Goal: Find specific page/section: Find specific page/section

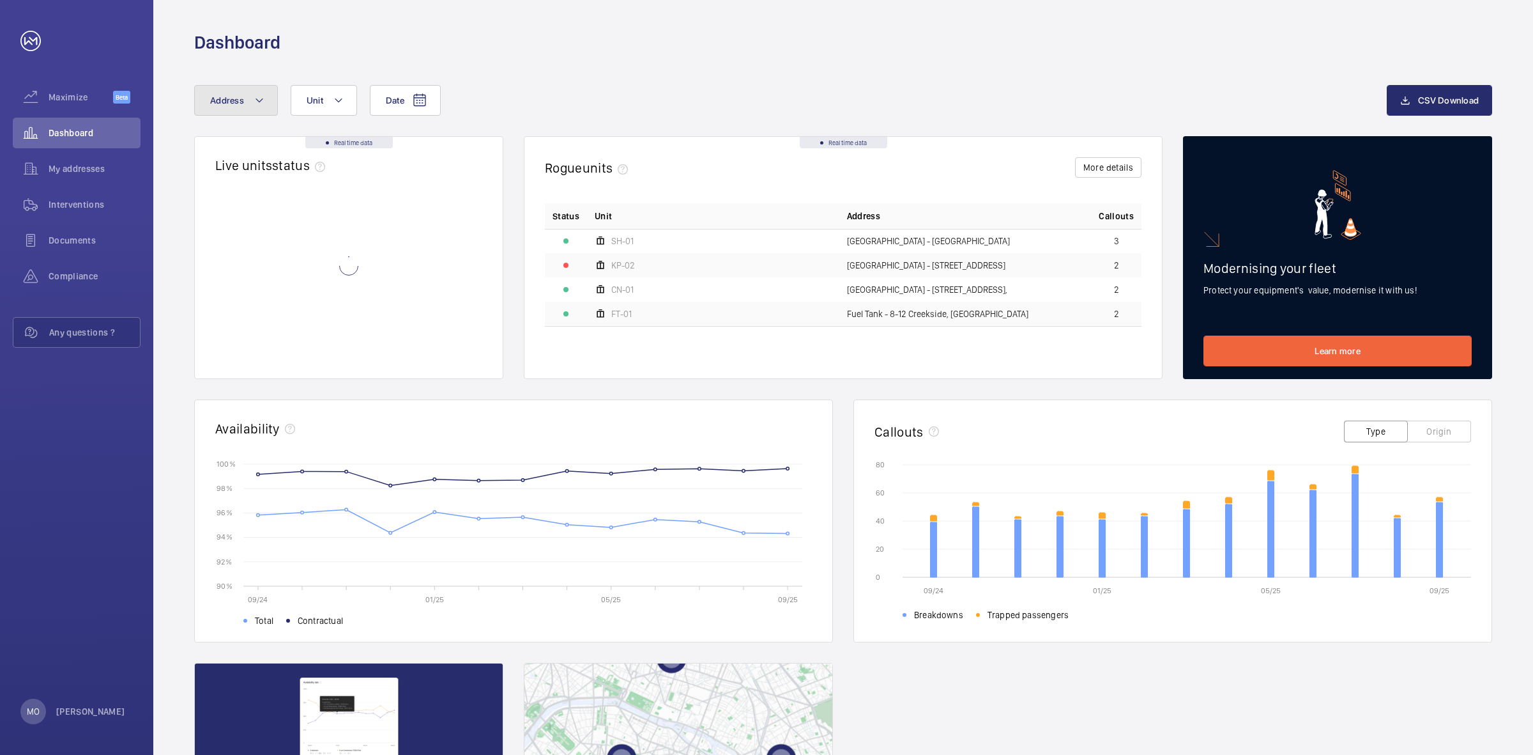
click at [238, 106] on button "Address" at bounding box center [236, 100] width 84 height 31
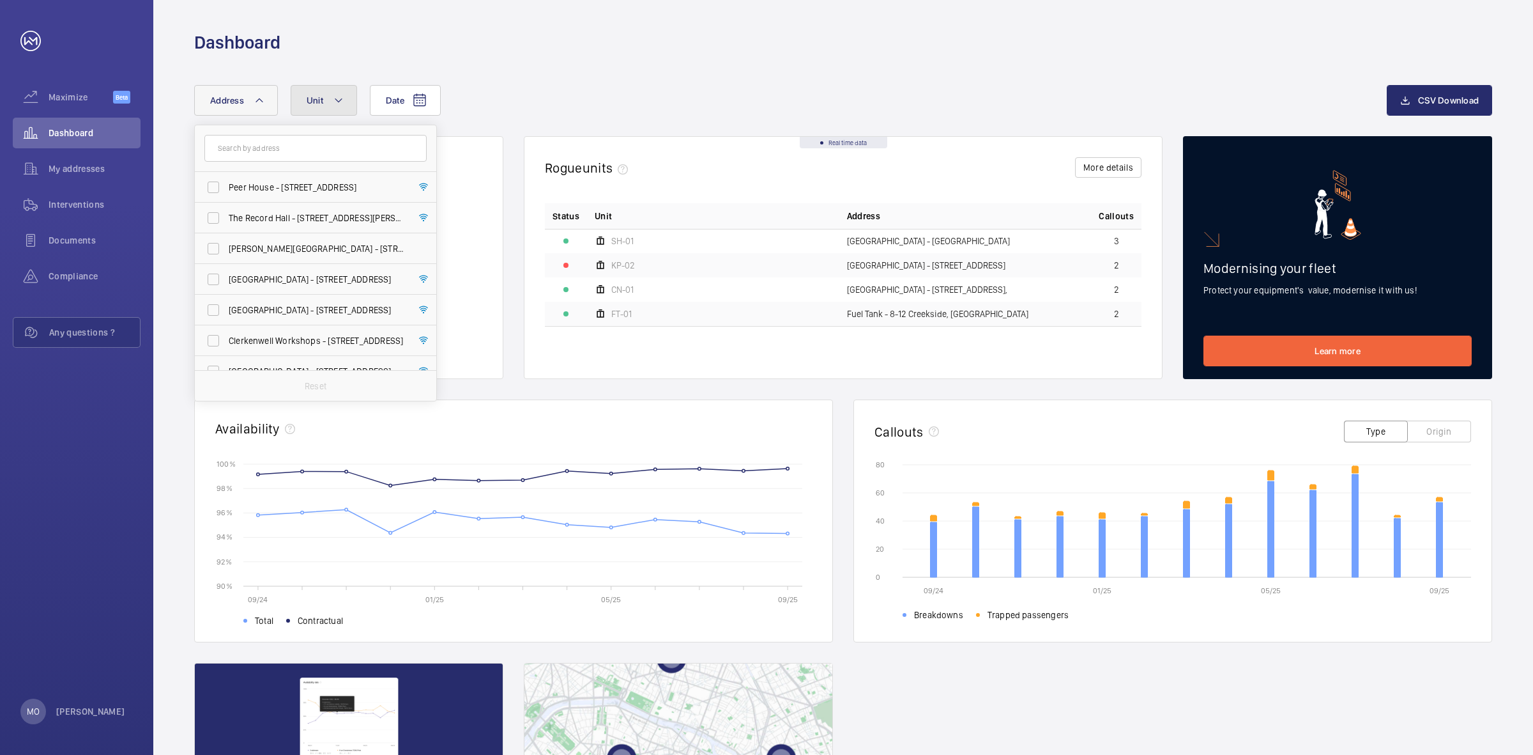
click at [339, 104] on mat-icon at bounding box center [339, 100] width 10 height 15
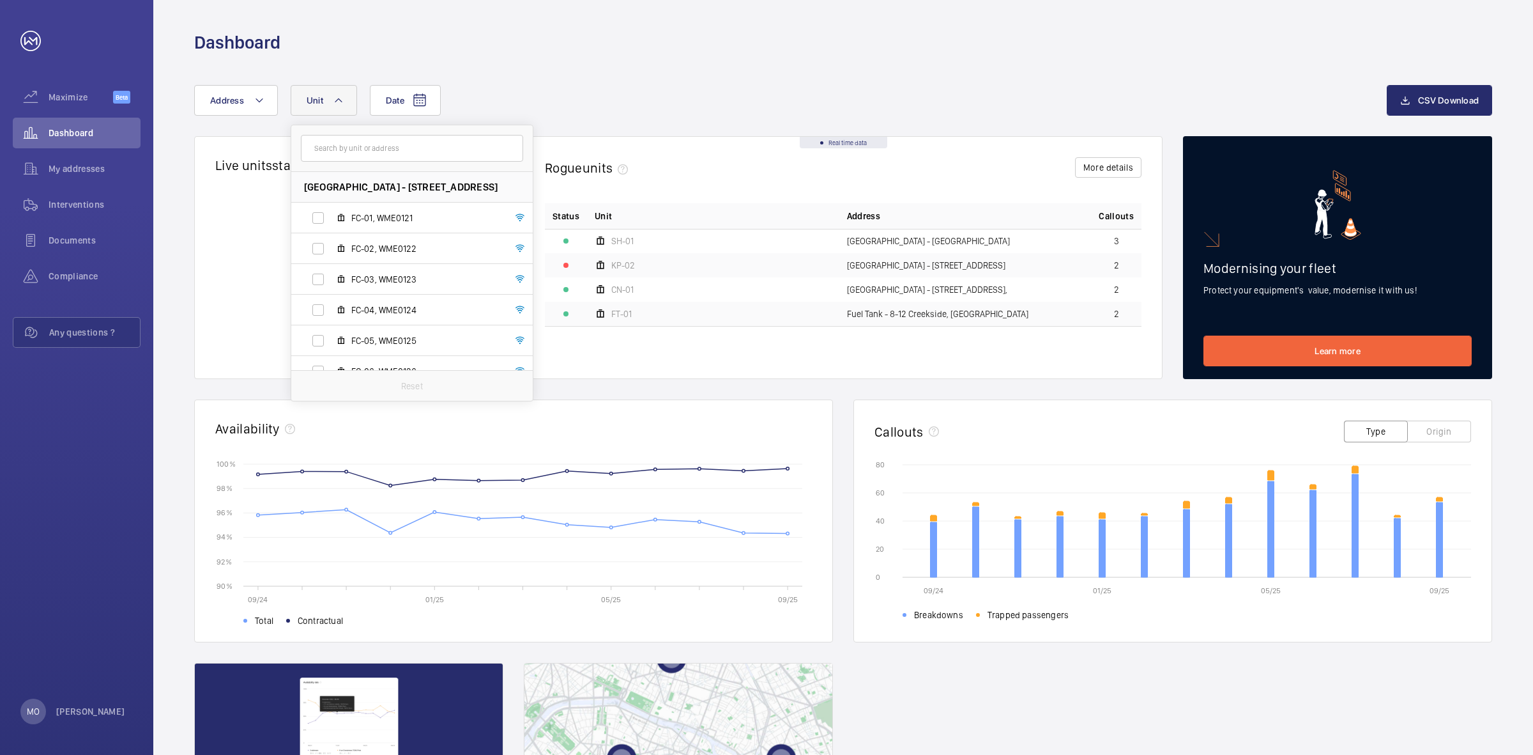
click at [339, 104] on mat-icon at bounding box center [339, 100] width 10 height 15
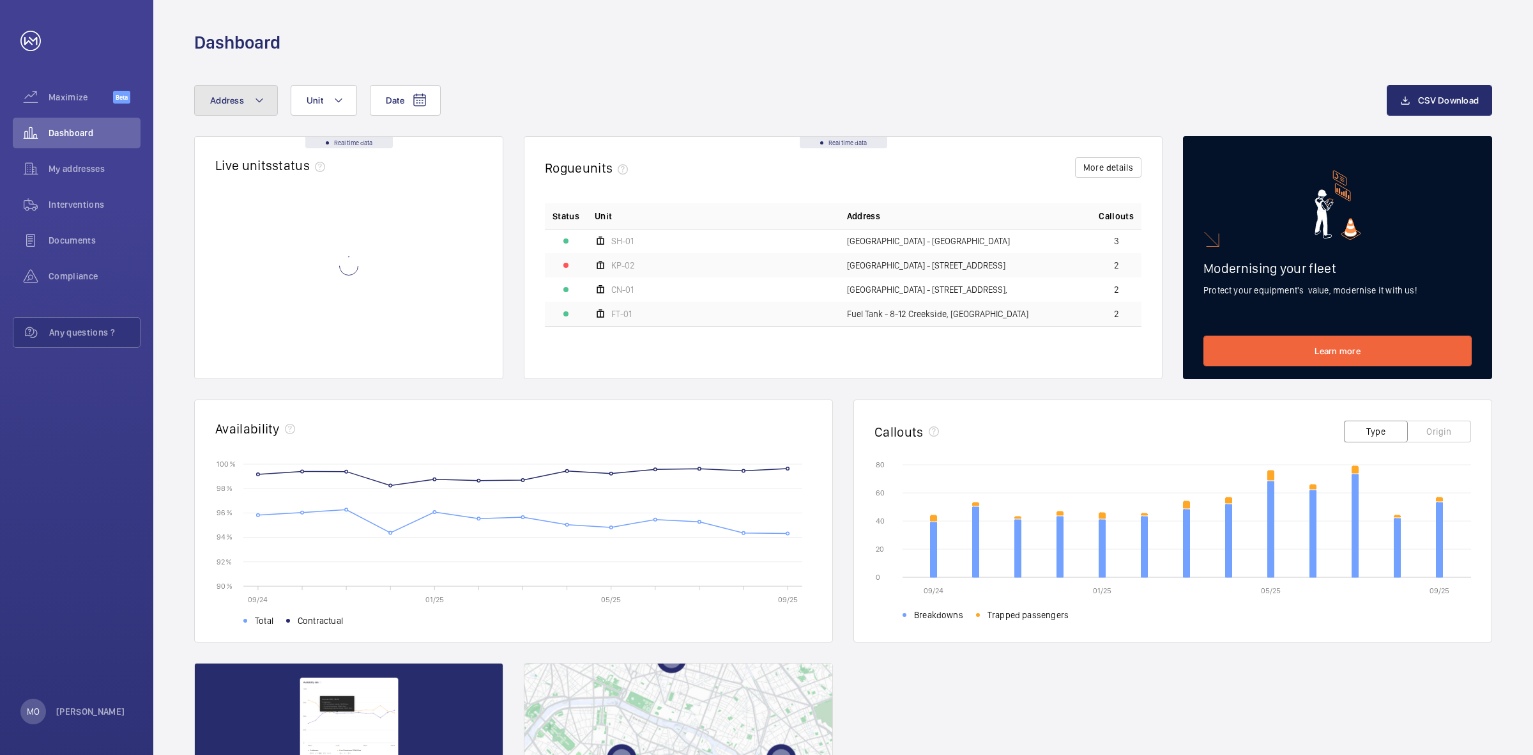
click at [250, 104] on button "Address" at bounding box center [236, 100] width 84 height 31
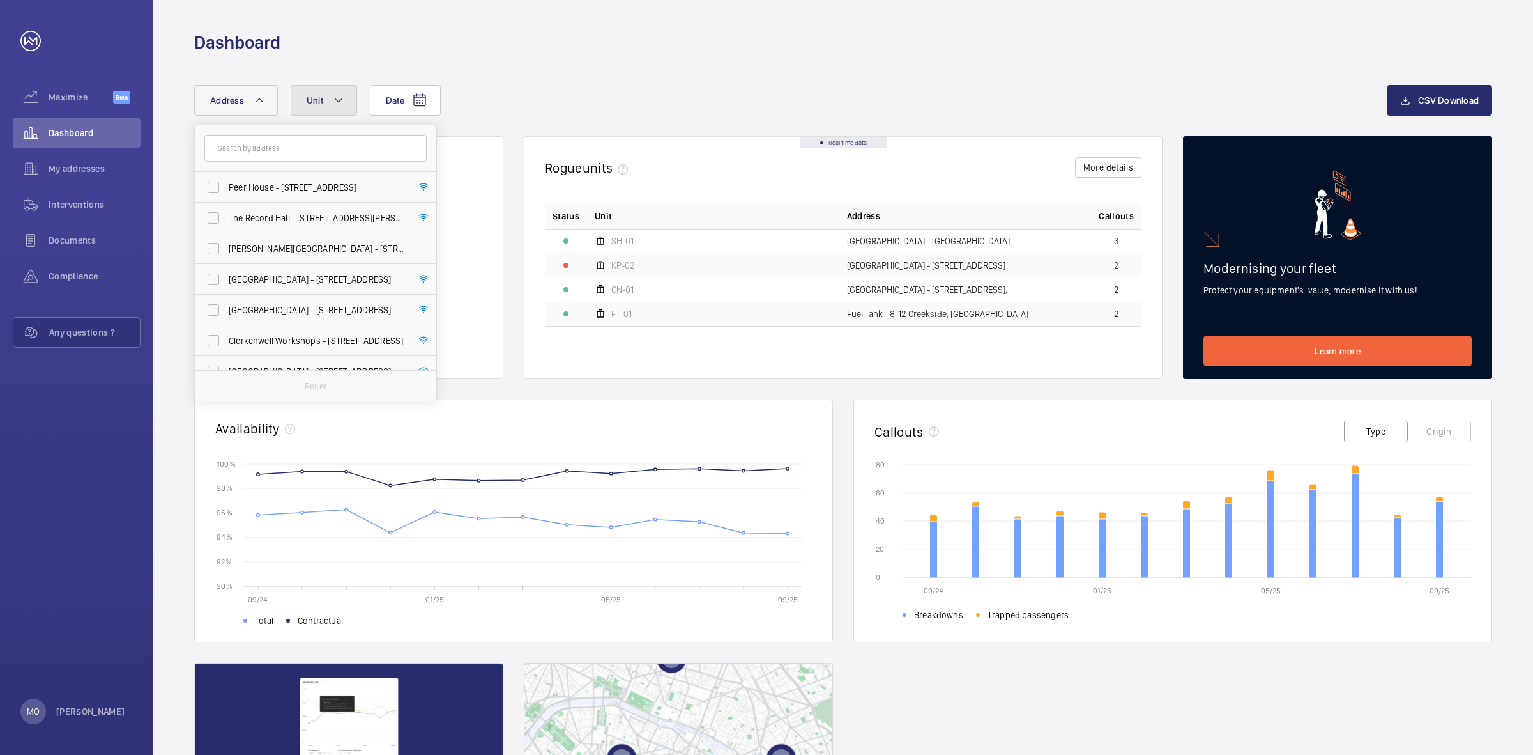
click at [303, 103] on button "Unit" at bounding box center [324, 100] width 66 height 31
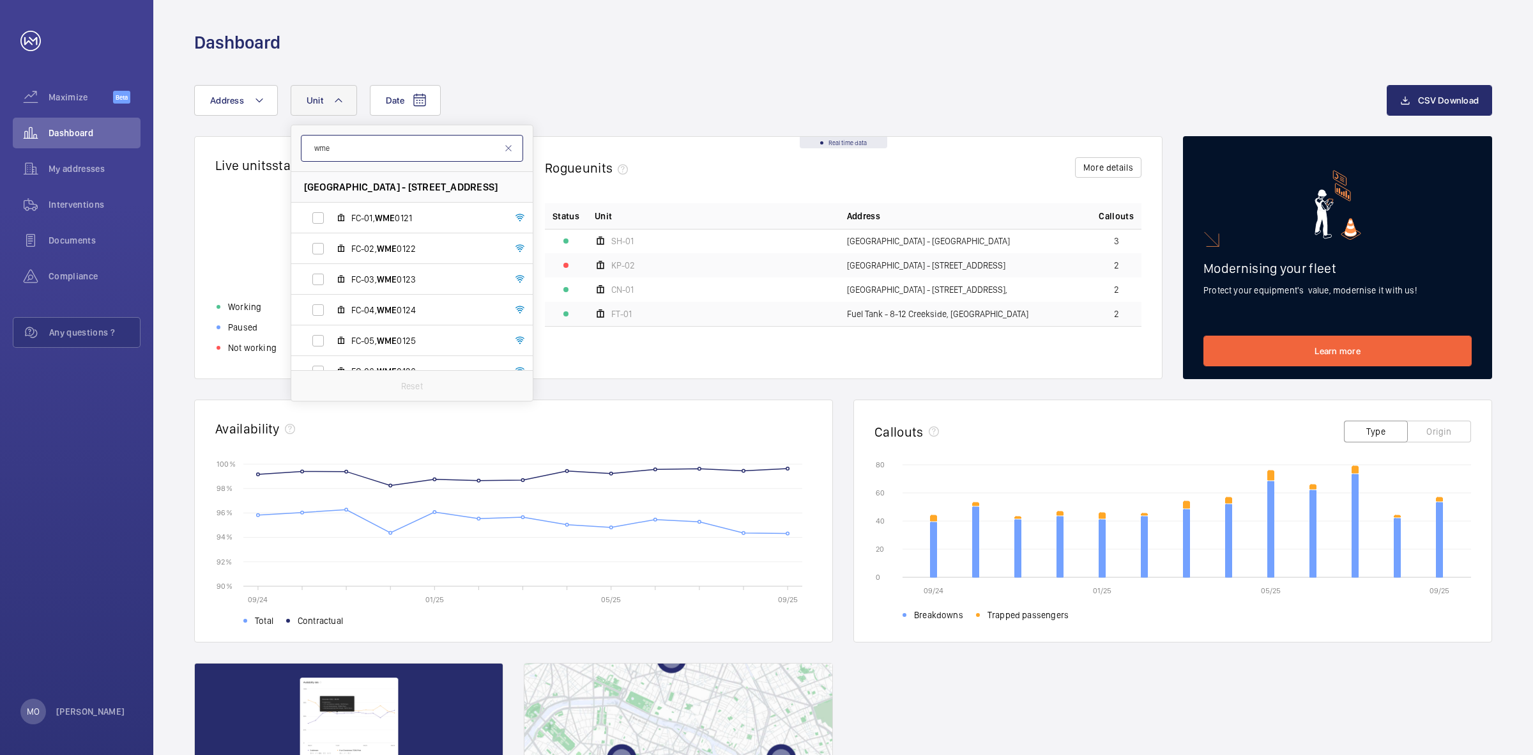
click at [365, 155] on input "wme" at bounding box center [412, 148] width 222 height 27
click at [451, 145] on input "wme0201" at bounding box center [412, 148] width 222 height 27
type input "wme0201"
click at [549, 74] on div "Date Address Unit wme0201 No unit found Reset CSV Download Real time data Live …" at bounding box center [843, 495] width 1380 height 882
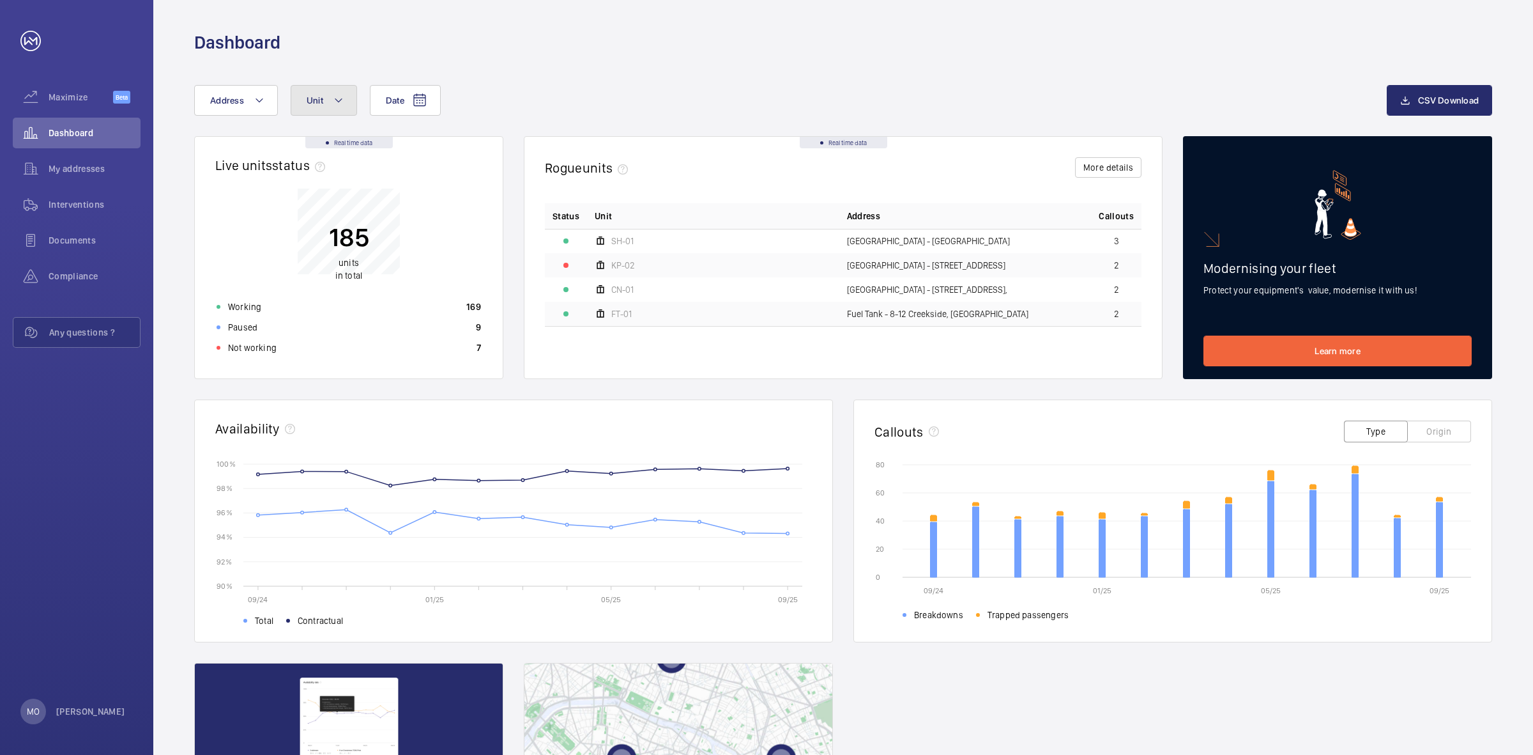
click at [317, 100] on span "Unit" at bounding box center [315, 100] width 17 height 10
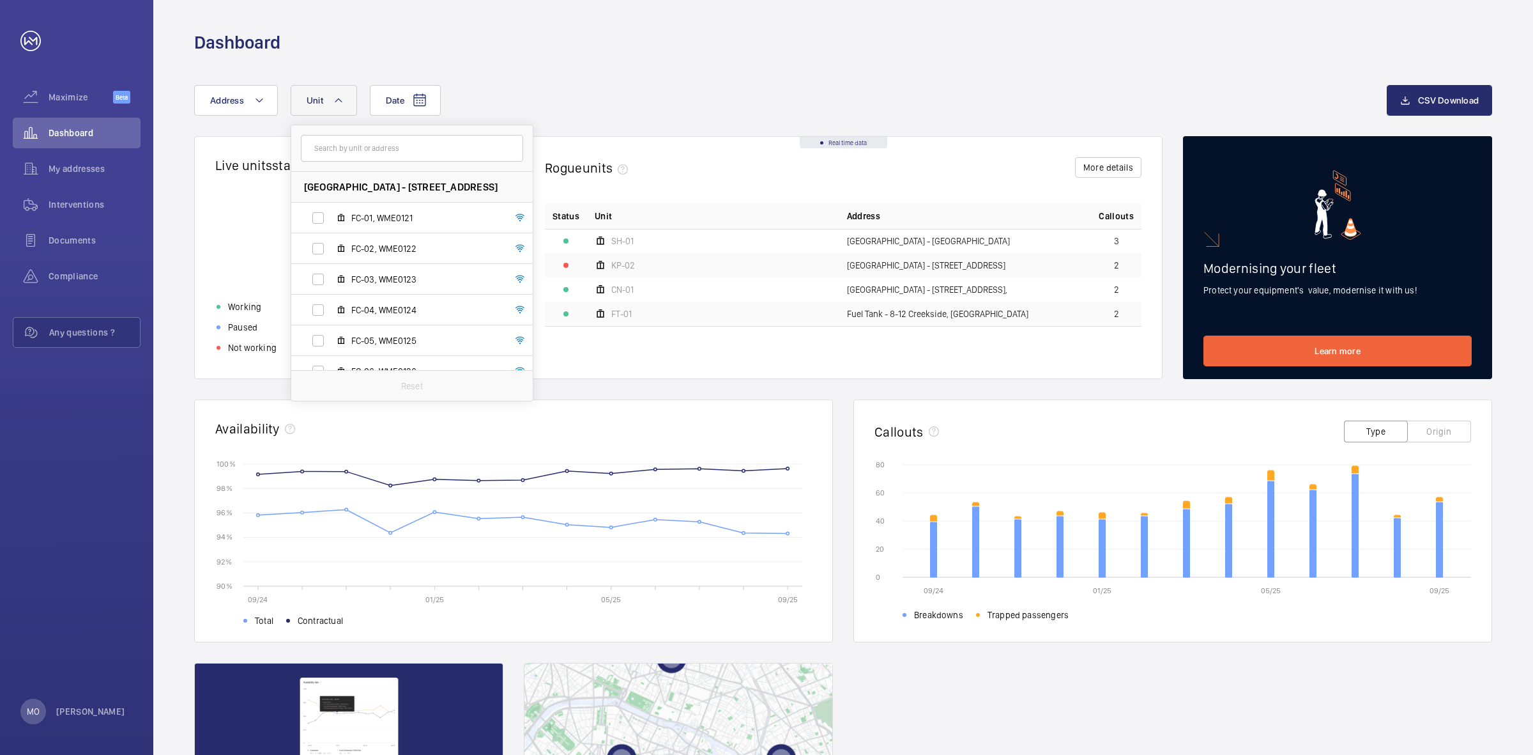
click at [335, 139] on input "text" at bounding box center [412, 148] width 222 height 27
click at [557, 102] on div "Date Address Unit [GEOGRAPHIC_DATA] - [STREET_ADDRESS] LONDON FC-01, WME0121 FC…" at bounding box center [790, 100] width 1193 height 31
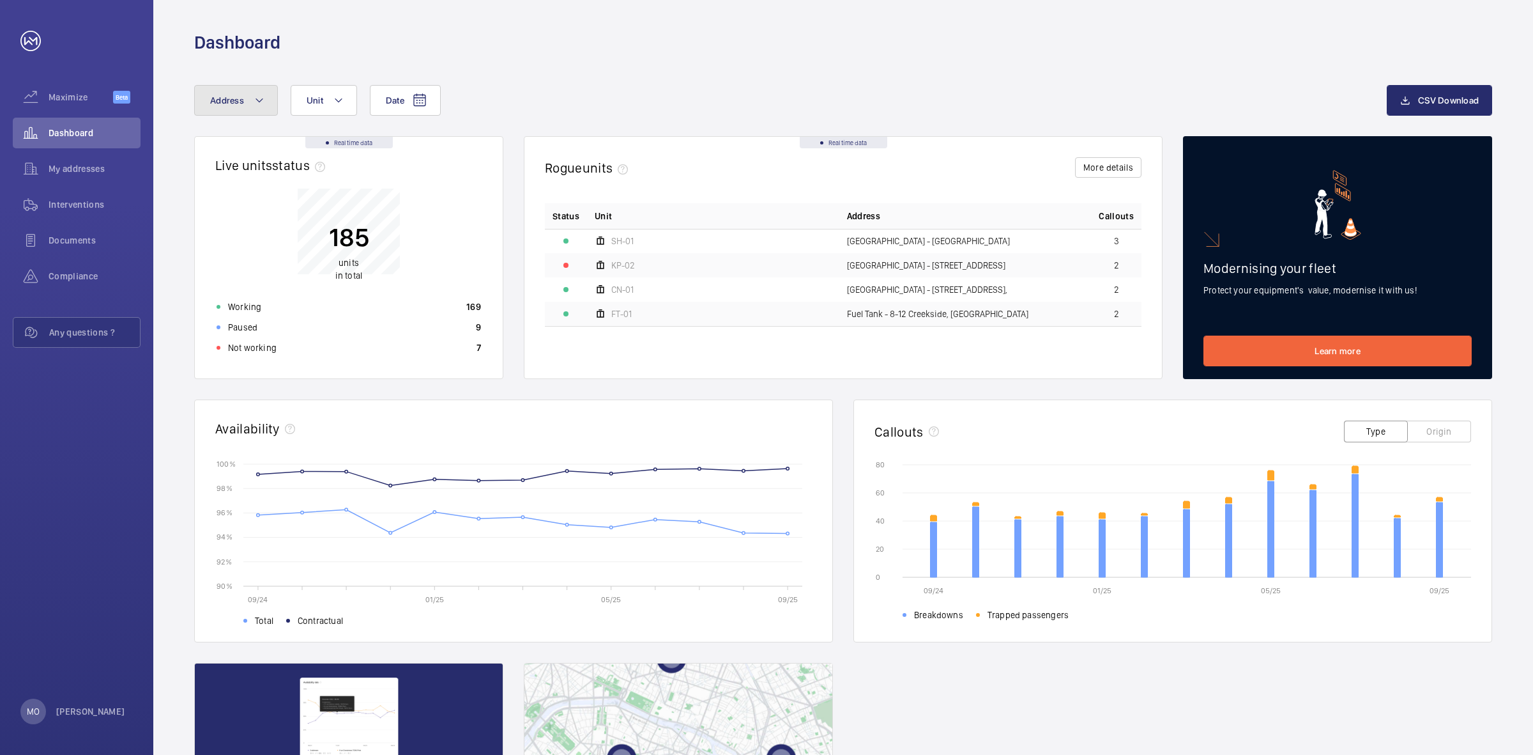
click at [231, 109] on button "Address" at bounding box center [236, 100] width 84 height 31
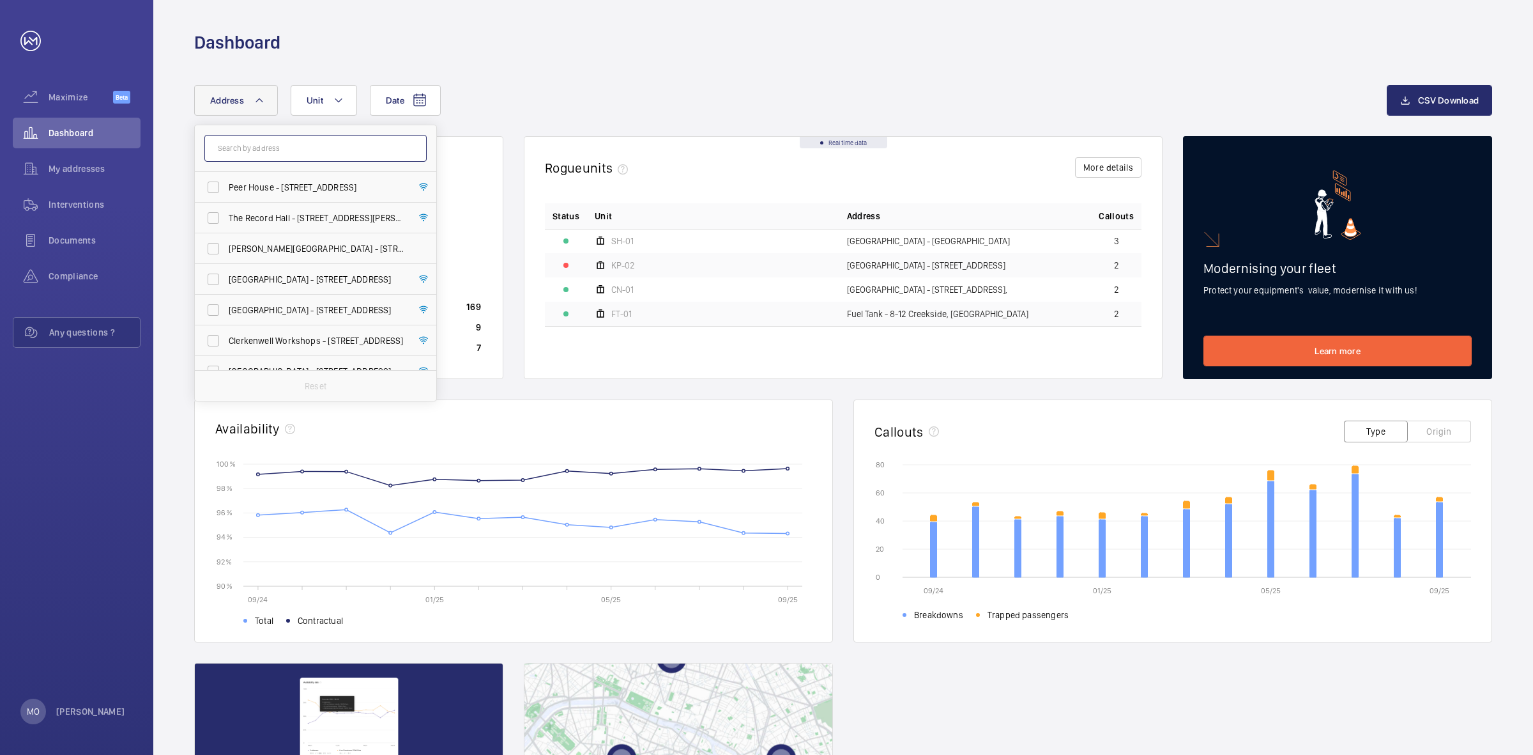
click at [270, 142] on input "text" at bounding box center [315, 148] width 222 height 27
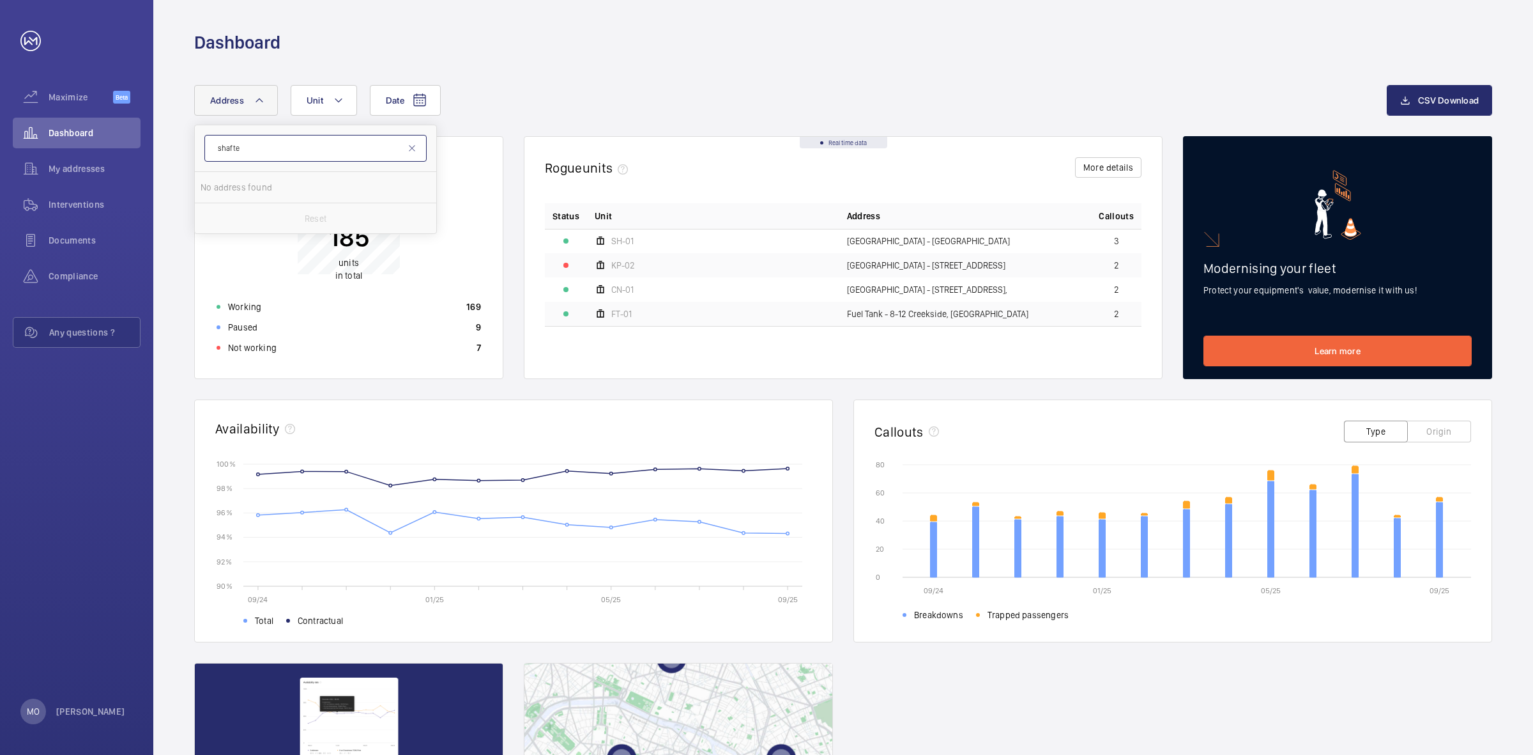
type input "shaftes"
drag, startPoint x: 298, startPoint y: 139, endPoint x: 219, endPoint y: 144, distance: 80.0
click at [219, 144] on input "shaftes" at bounding box center [315, 148] width 222 height 27
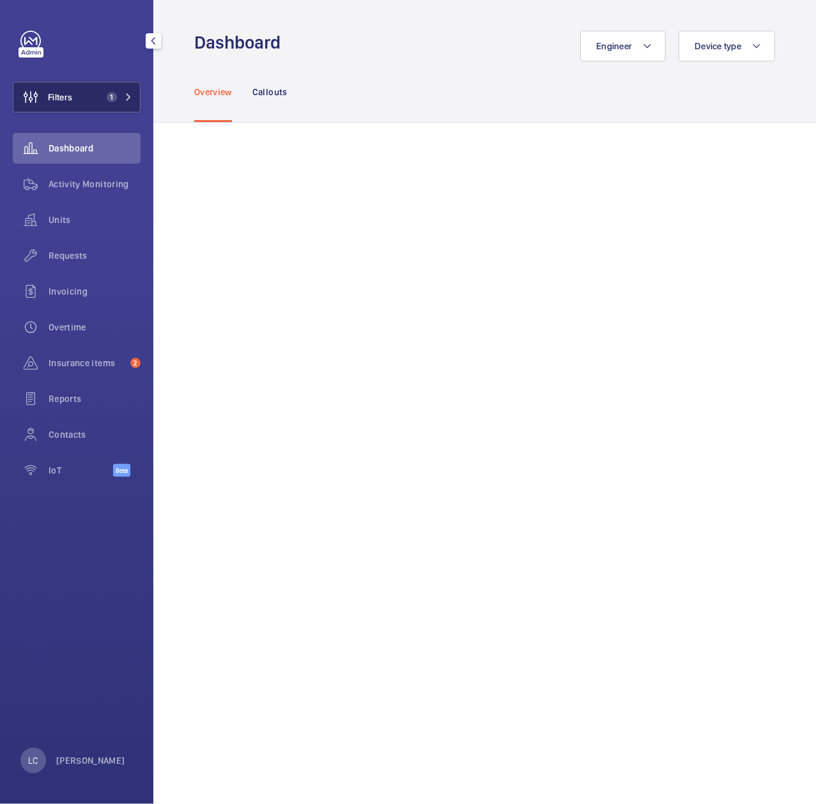
click at [98, 100] on button "Filters 1" at bounding box center [77, 97] width 128 height 31
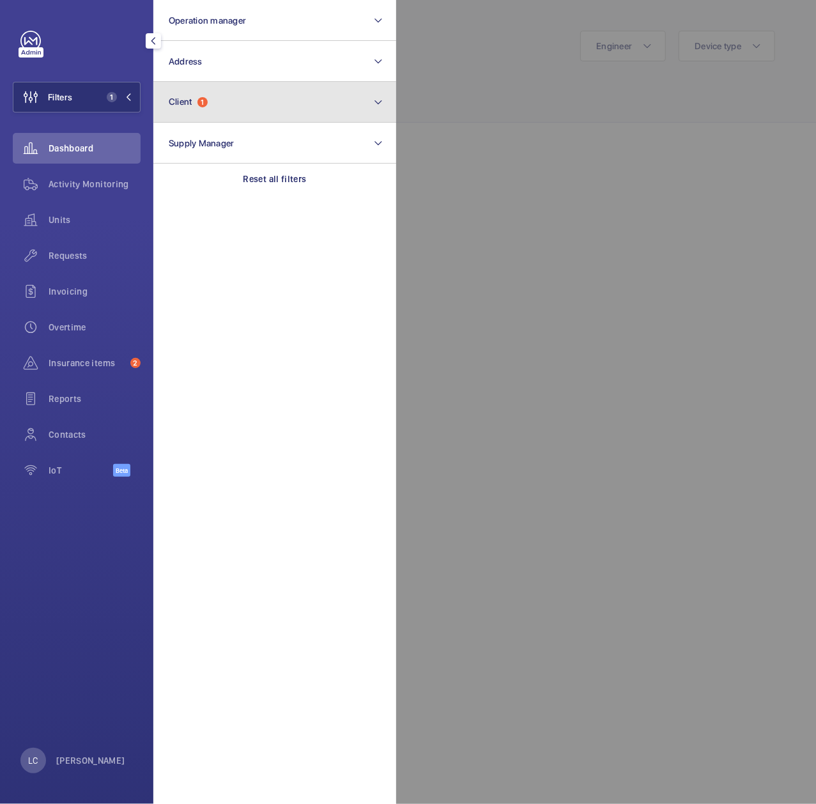
click at [239, 103] on button "Client 1" at bounding box center [274, 102] width 243 height 41
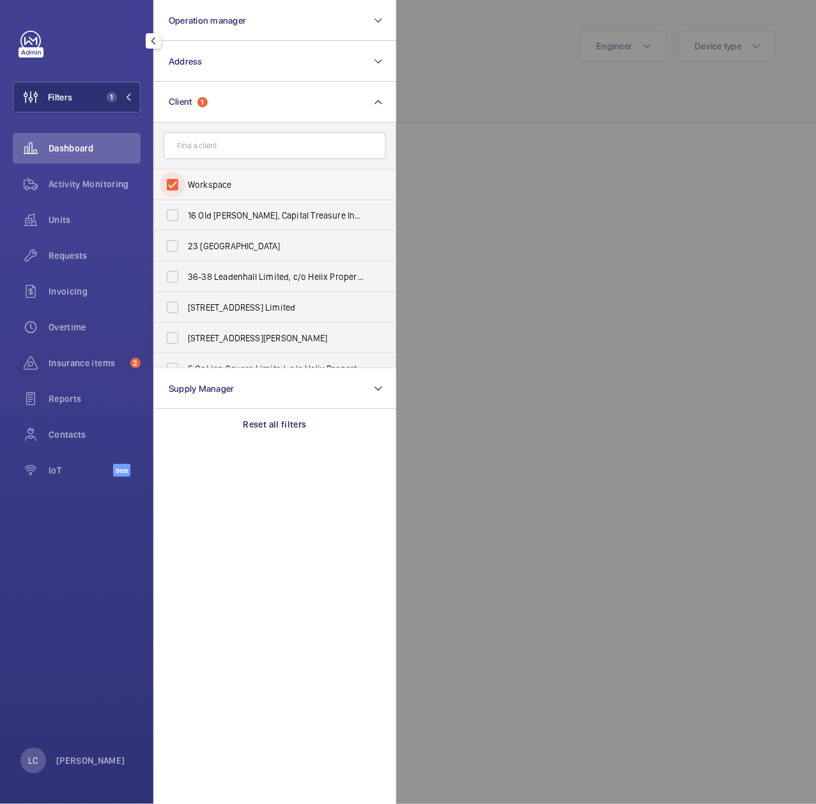
click at [176, 180] on input "Workspace" at bounding box center [173, 185] width 26 height 26
checkbox input "false"
click at [197, 147] on input "text" at bounding box center [275, 145] width 222 height 27
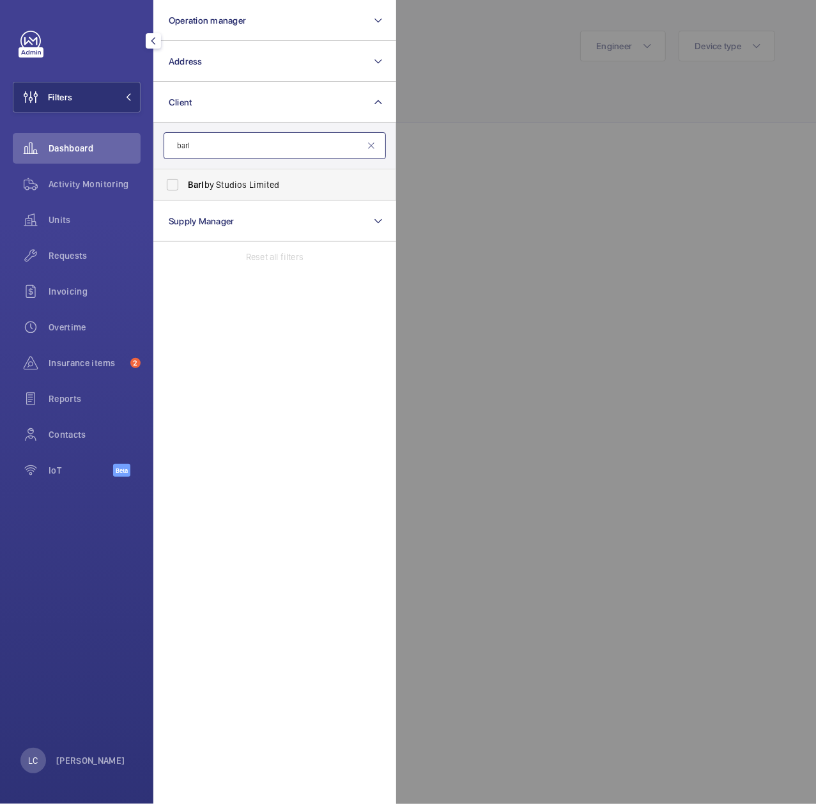
type input "barl"
click at [203, 182] on span "Barl" at bounding box center [196, 185] width 17 height 10
click at [185, 182] on input "Barl by Studios Limited" at bounding box center [173, 185] width 26 height 26
checkbox input "true"
